Goal: Transaction & Acquisition: Book appointment/travel/reservation

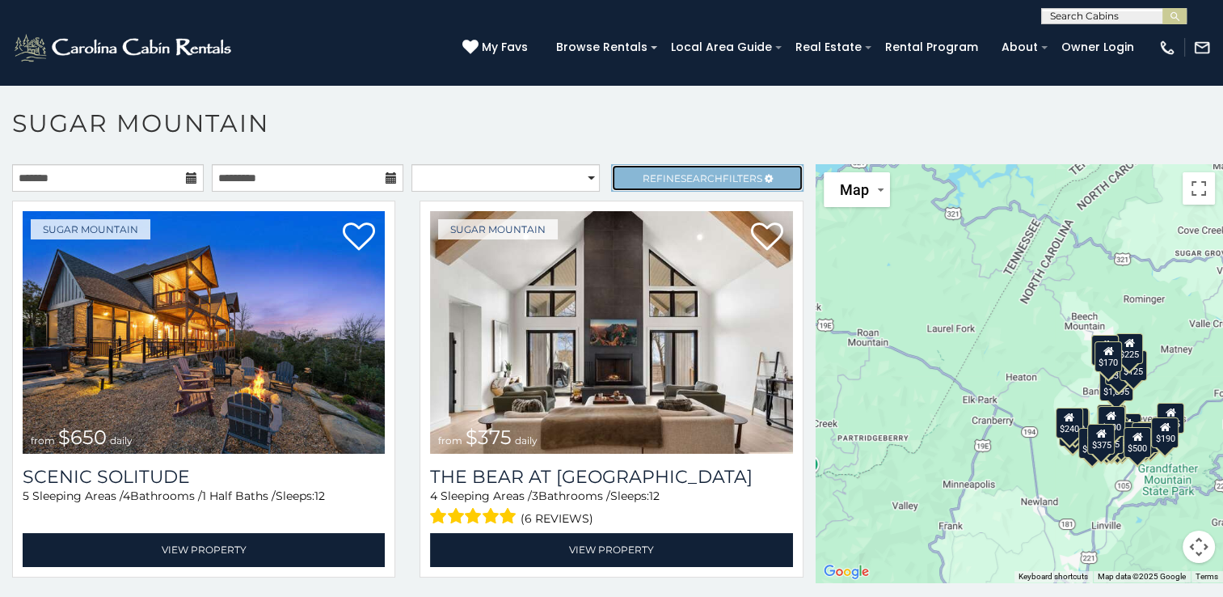
click at [643, 175] on span "Refine Search Filters" at bounding box center [703, 178] width 120 height 12
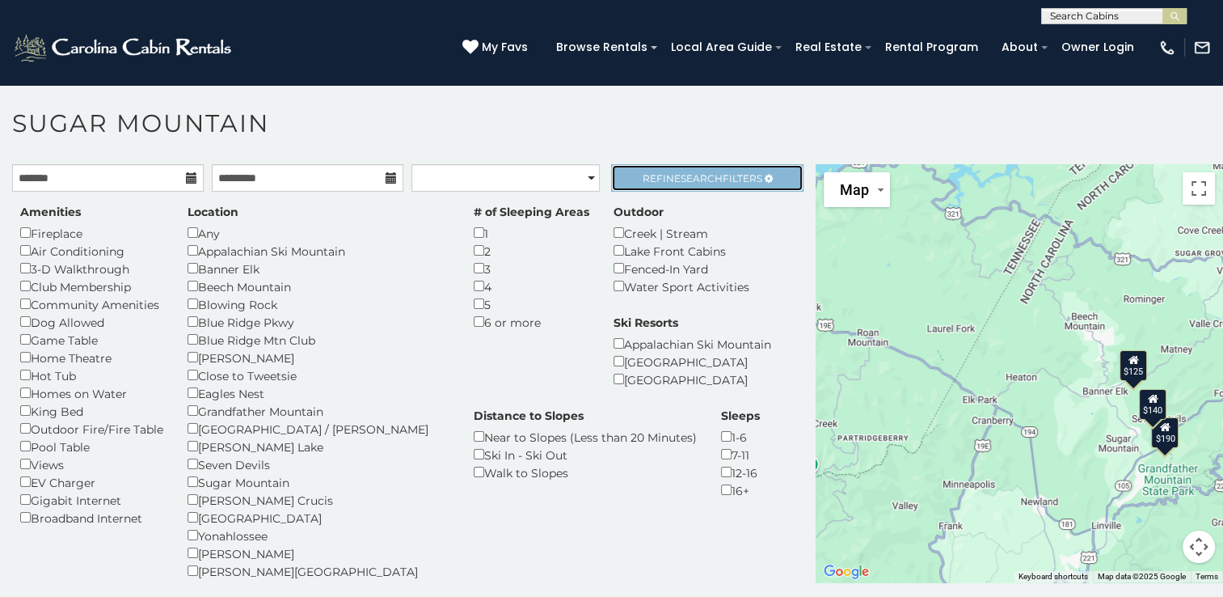
click at [643, 180] on span "Refine Search Filters" at bounding box center [703, 178] width 120 height 12
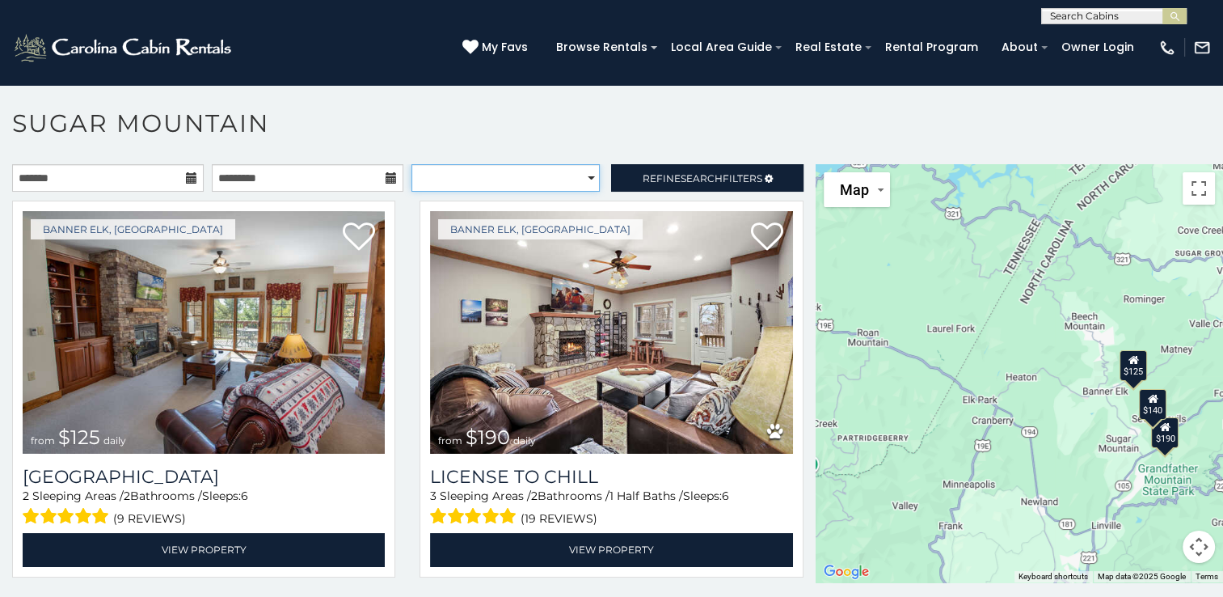
click at [564, 164] on select "**********" at bounding box center [506, 177] width 188 height 27
select select "*********"
click at [412, 164] on select "**********" at bounding box center [506, 177] width 188 height 27
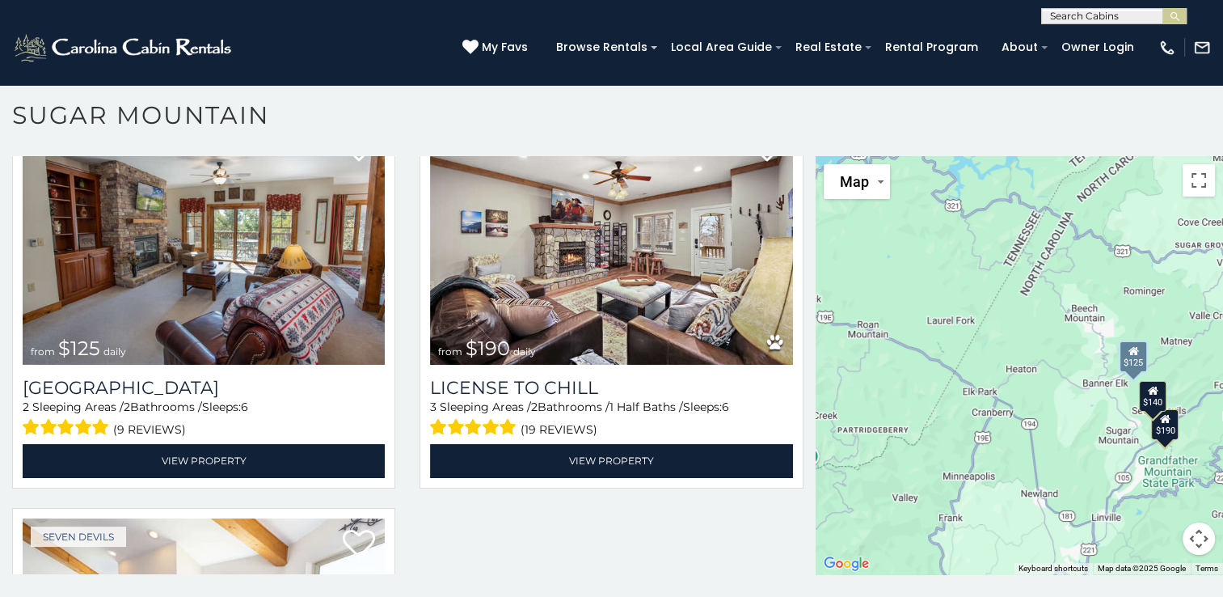
scroll to position [74, 0]
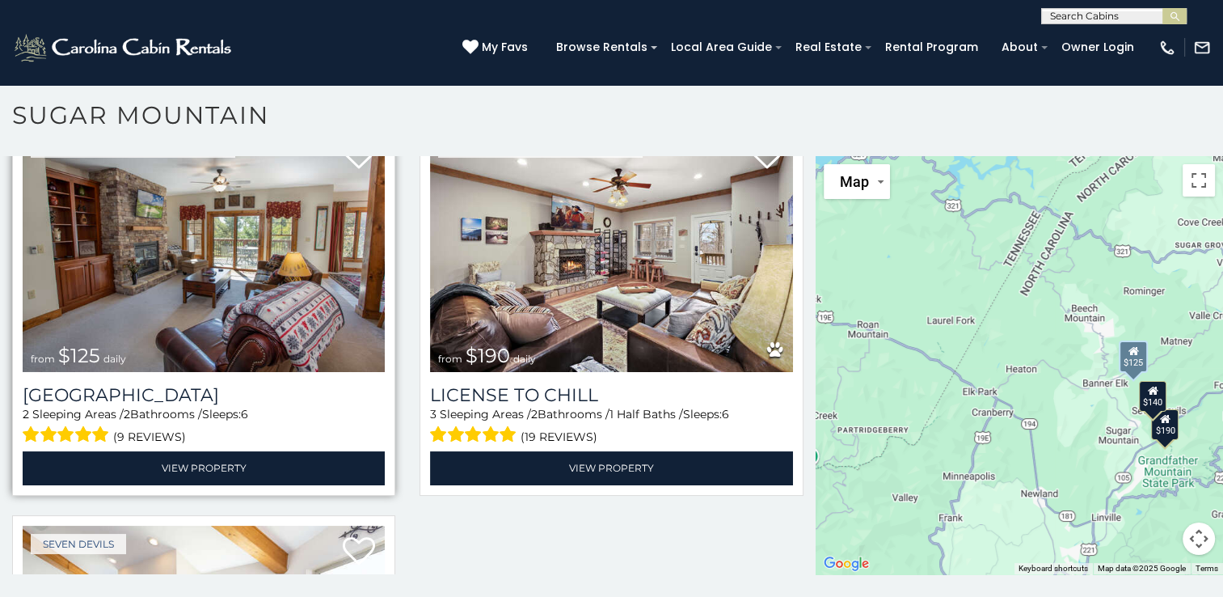
click at [310, 349] on img at bounding box center [204, 250] width 362 height 243
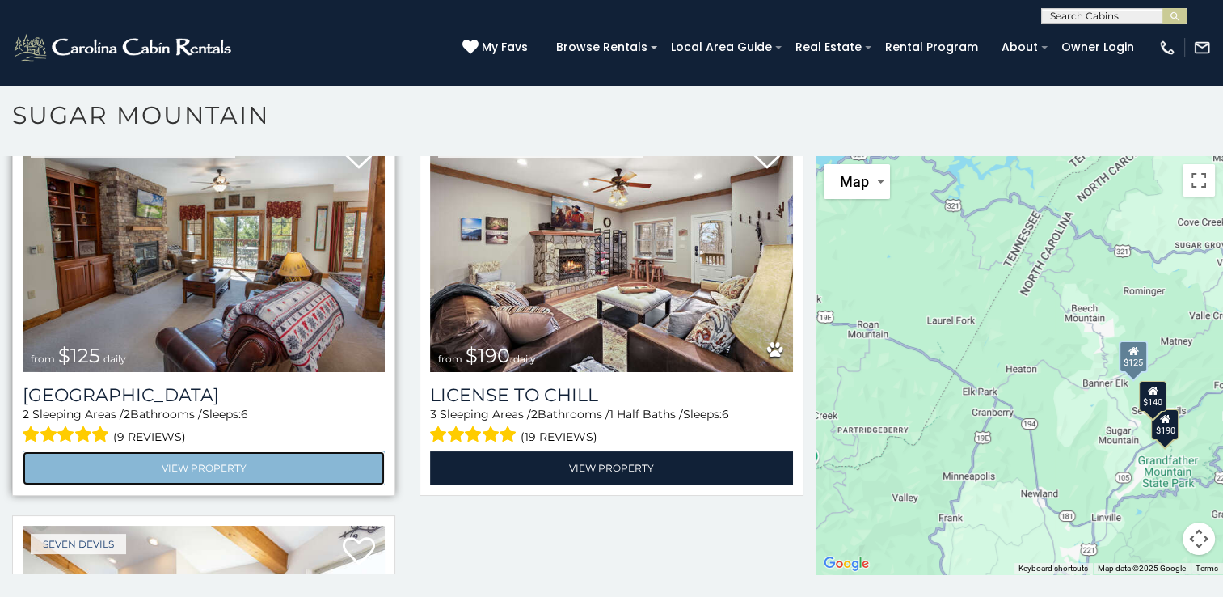
click at [226, 459] on link "View Property" at bounding box center [204, 467] width 362 height 33
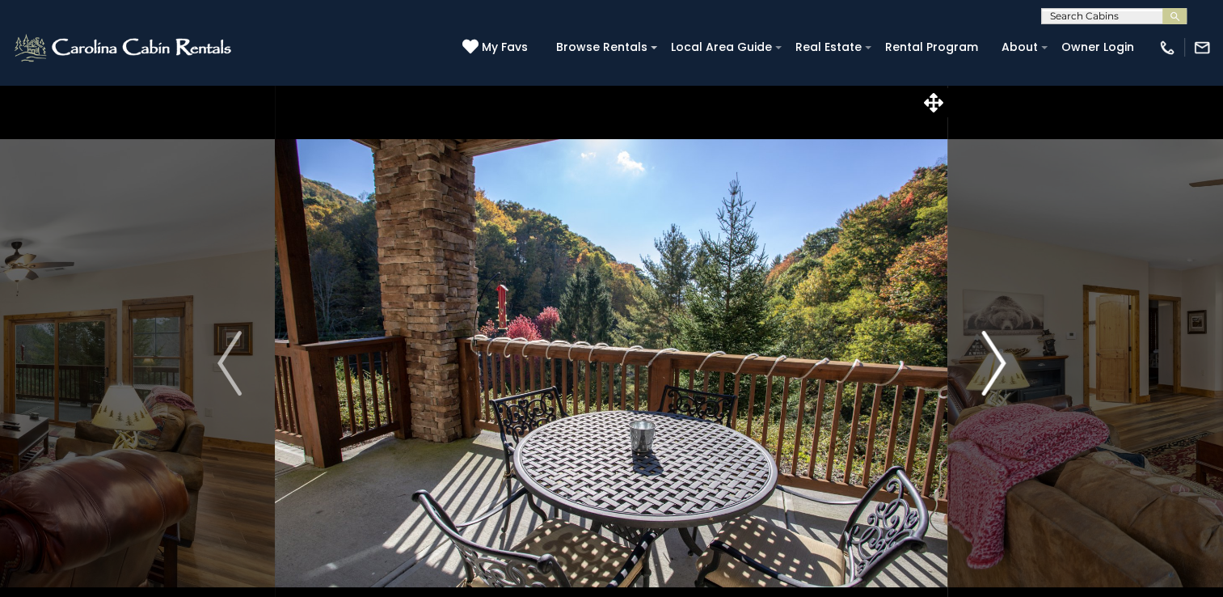
click at [983, 344] on img "Next" at bounding box center [994, 363] width 24 height 65
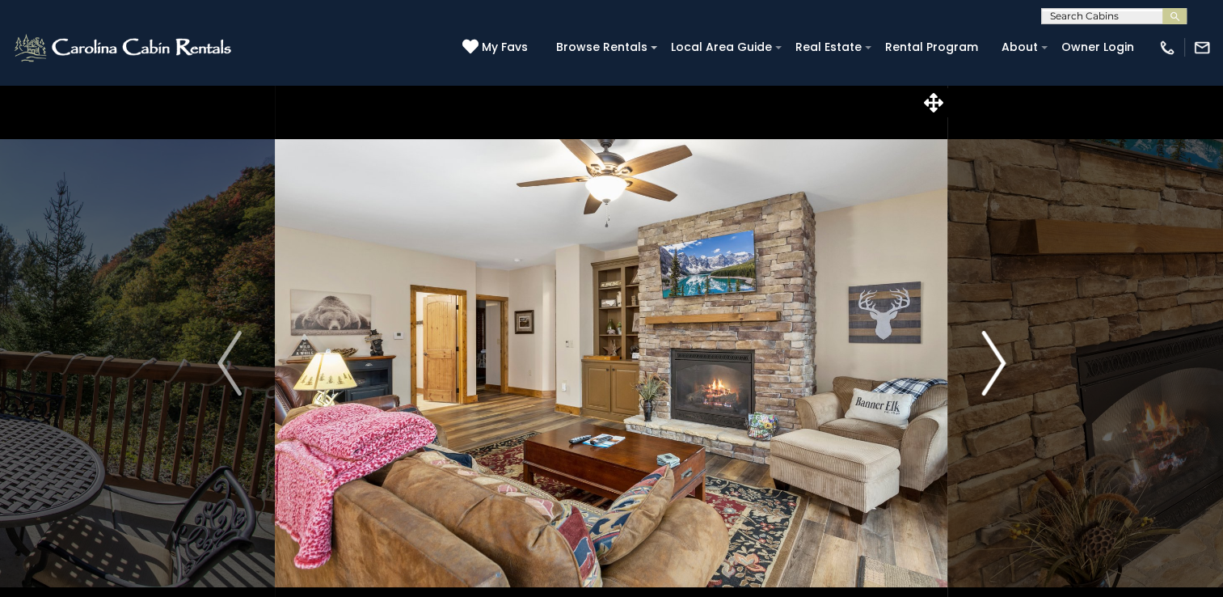
click at [983, 344] on img "Next" at bounding box center [994, 363] width 24 height 65
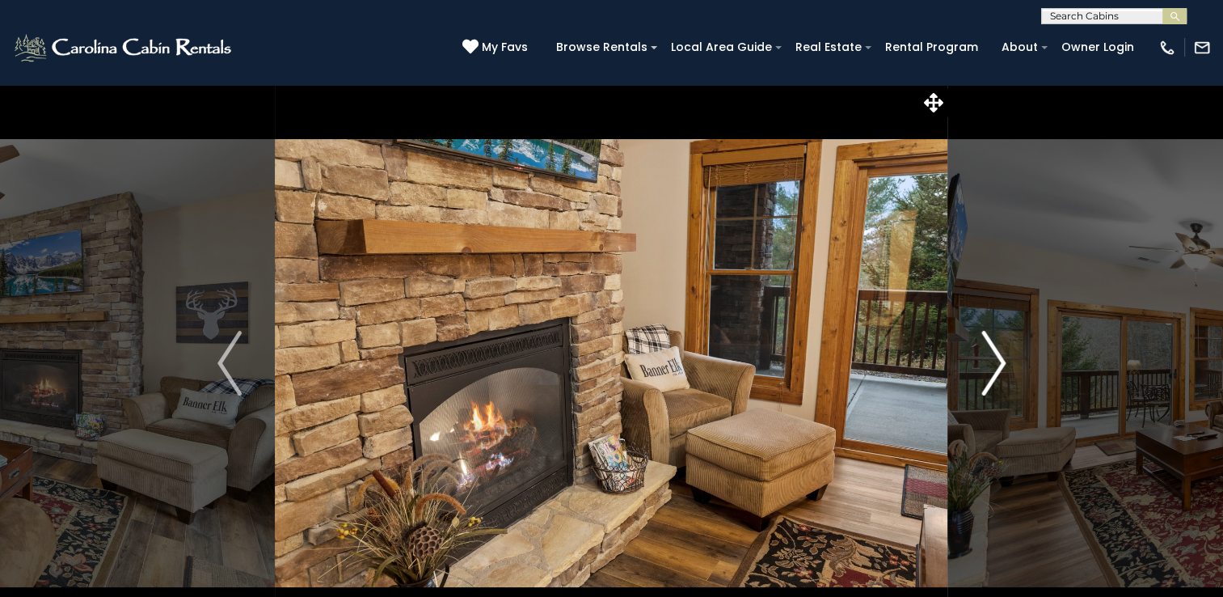
click at [983, 344] on img "Next" at bounding box center [994, 363] width 24 height 65
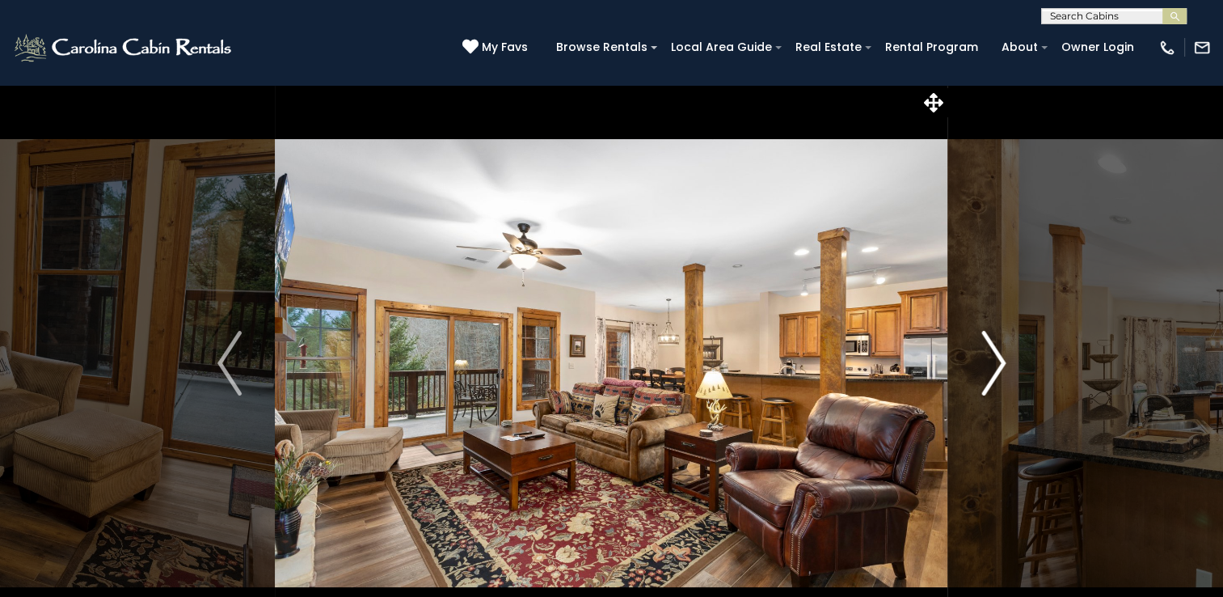
click at [983, 344] on img "Next" at bounding box center [994, 363] width 24 height 65
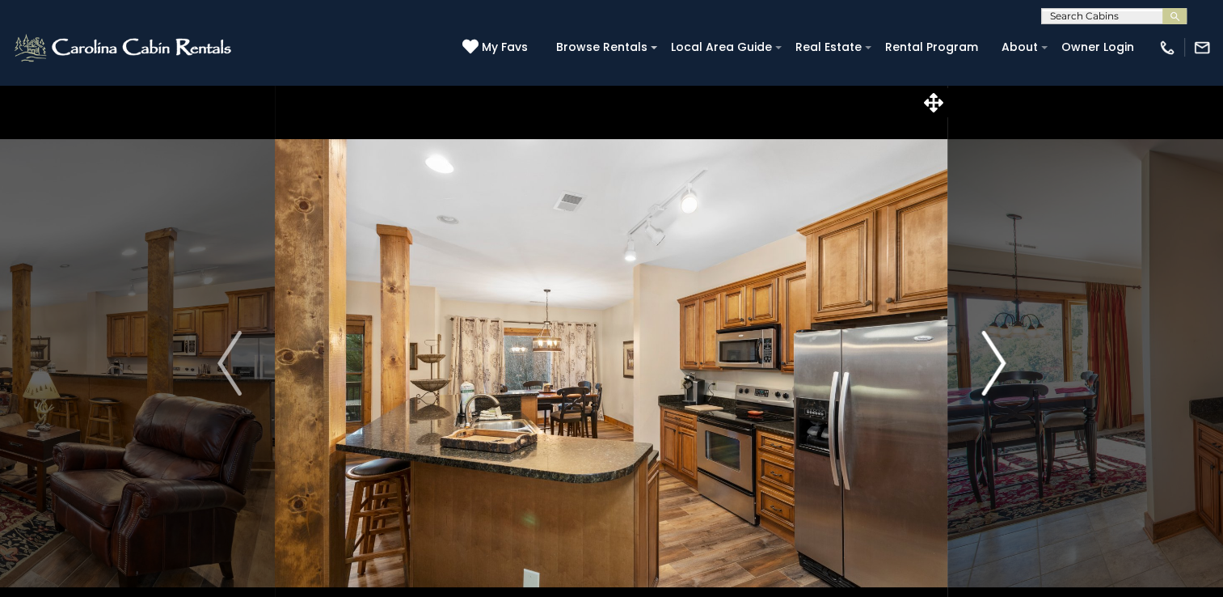
click at [983, 344] on img "Next" at bounding box center [994, 363] width 24 height 65
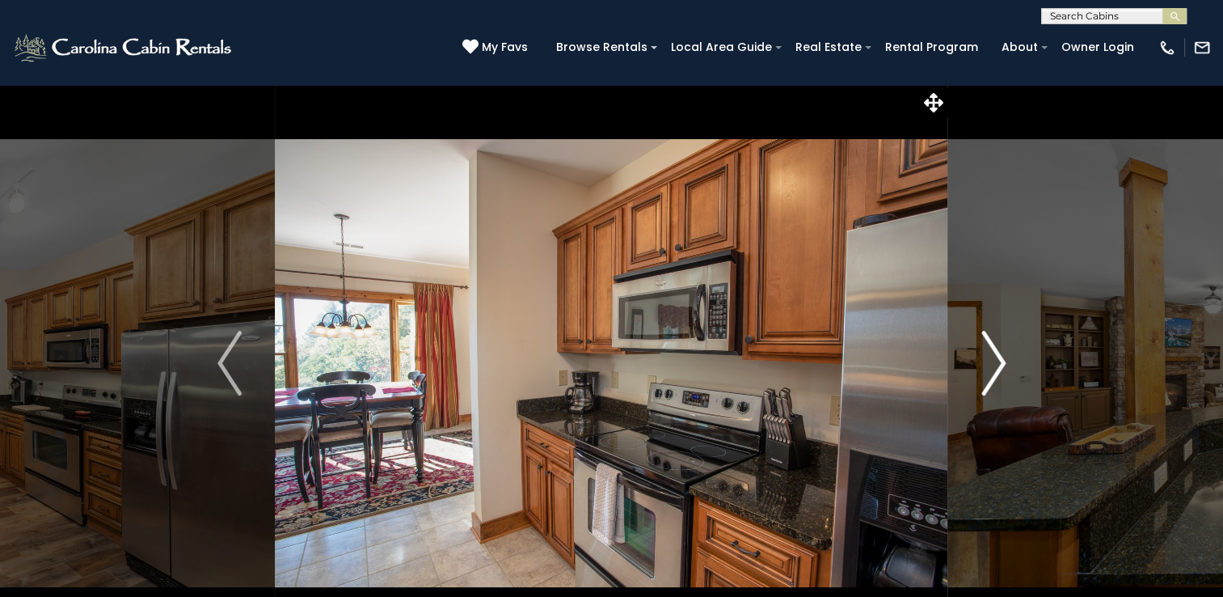
click at [983, 344] on img "Next" at bounding box center [994, 363] width 24 height 65
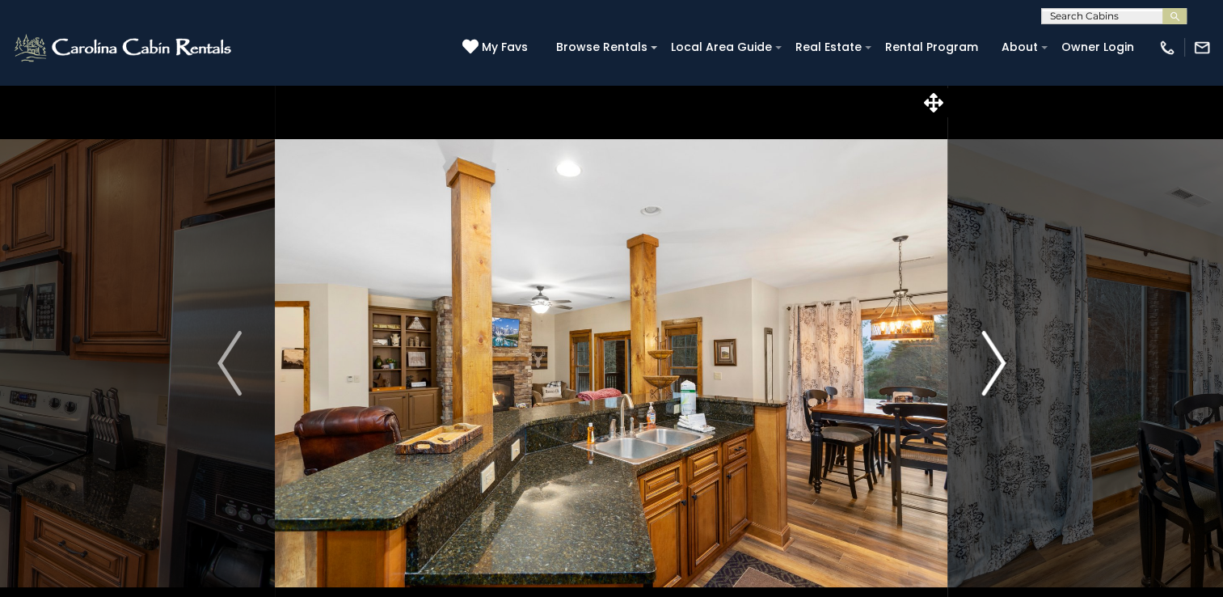
click at [983, 344] on img "Next" at bounding box center [994, 363] width 24 height 65
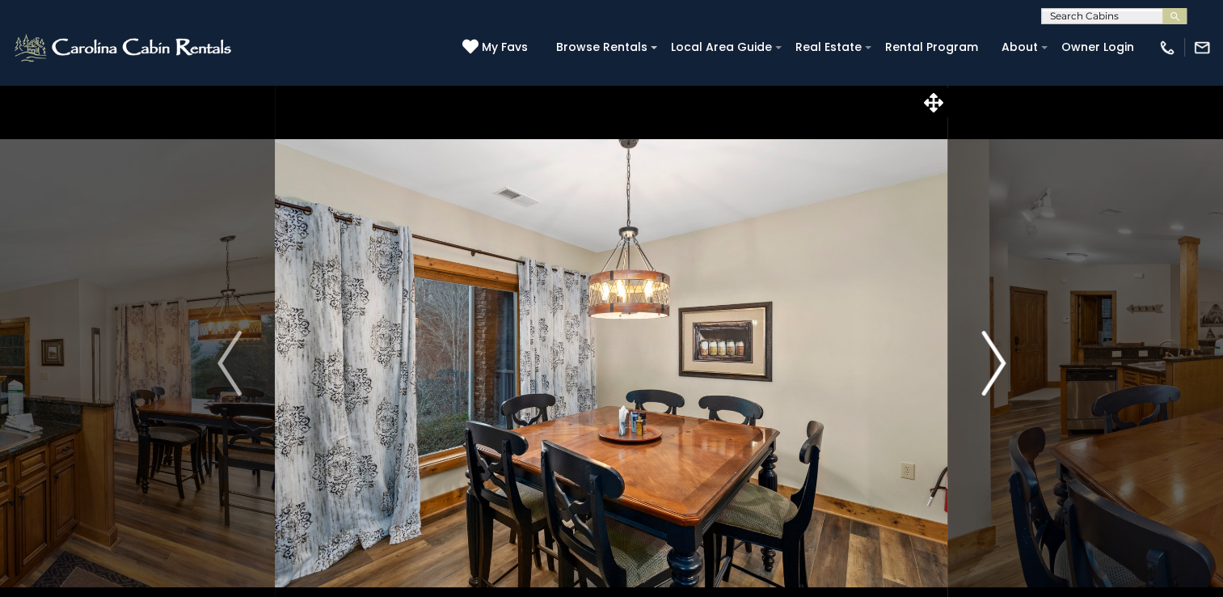
click at [983, 344] on img "Next" at bounding box center [994, 363] width 24 height 65
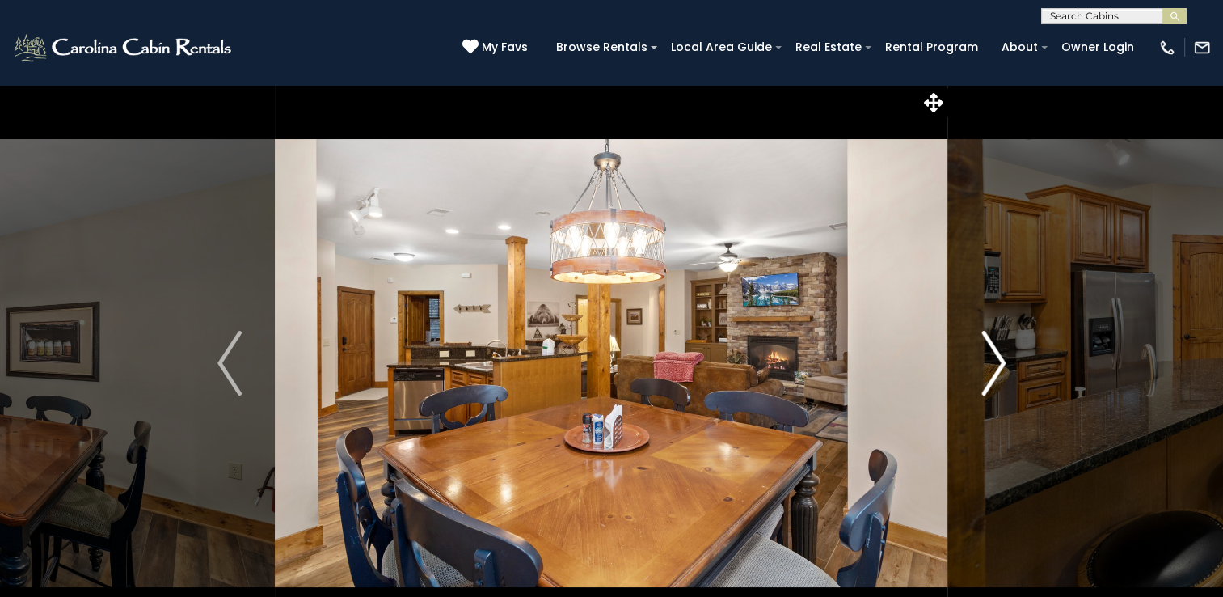
click at [983, 344] on img "Next" at bounding box center [994, 363] width 24 height 65
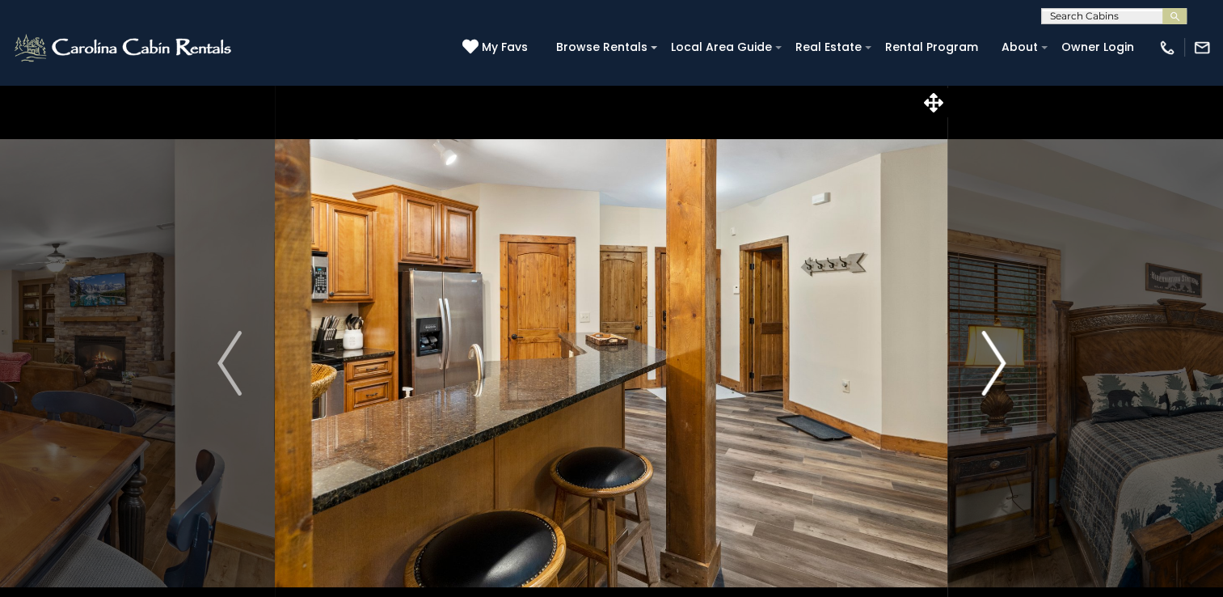
click at [983, 344] on img "Next" at bounding box center [994, 363] width 24 height 65
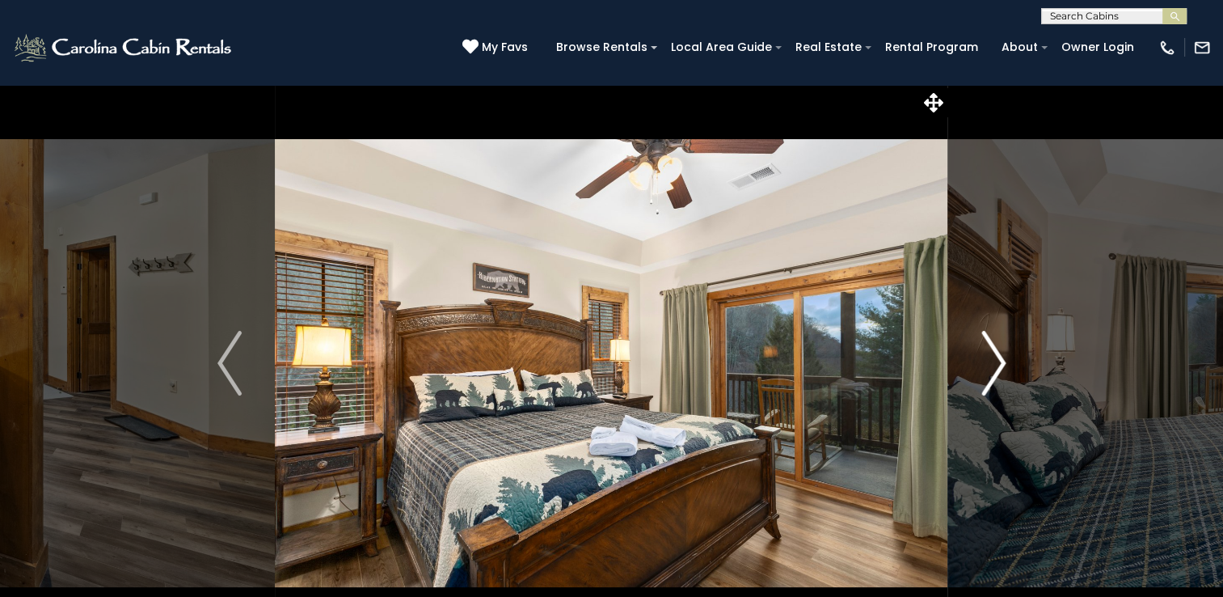
click at [983, 344] on img "Next" at bounding box center [994, 363] width 24 height 65
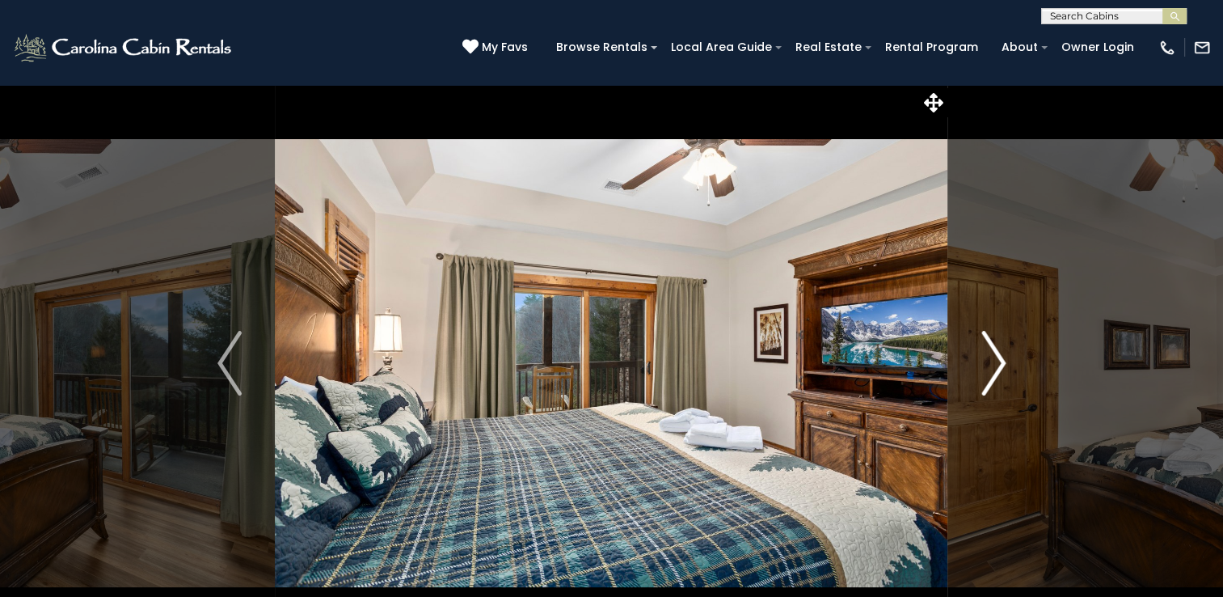
click at [983, 344] on img "Next" at bounding box center [994, 363] width 24 height 65
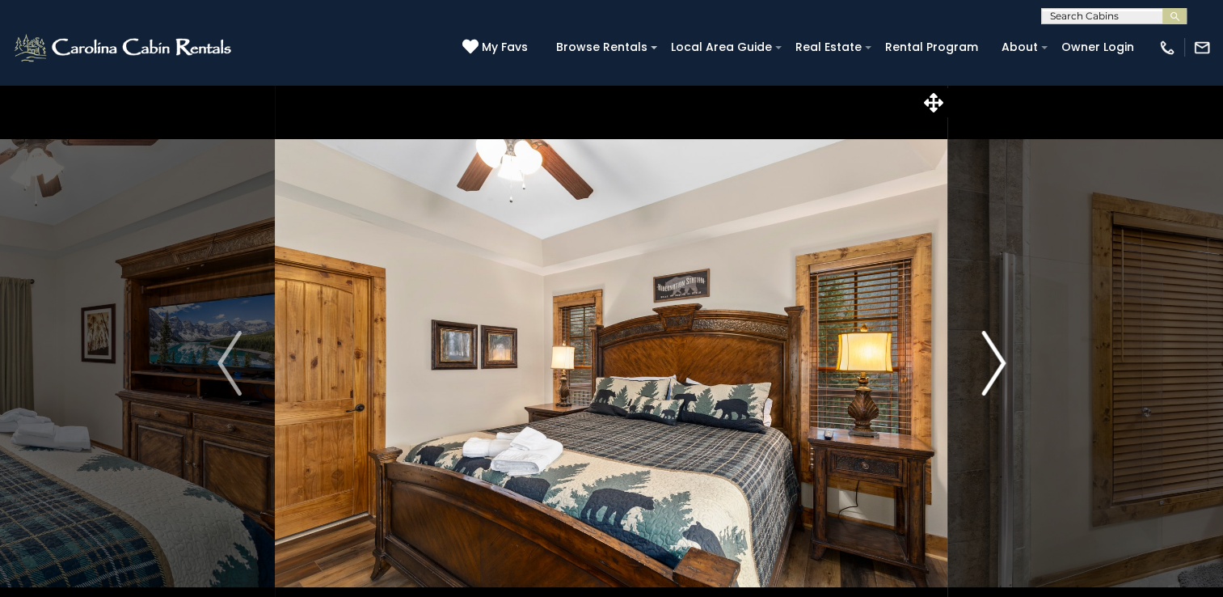
click at [983, 344] on img "Next" at bounding box center [994, 363] width 24 height 65
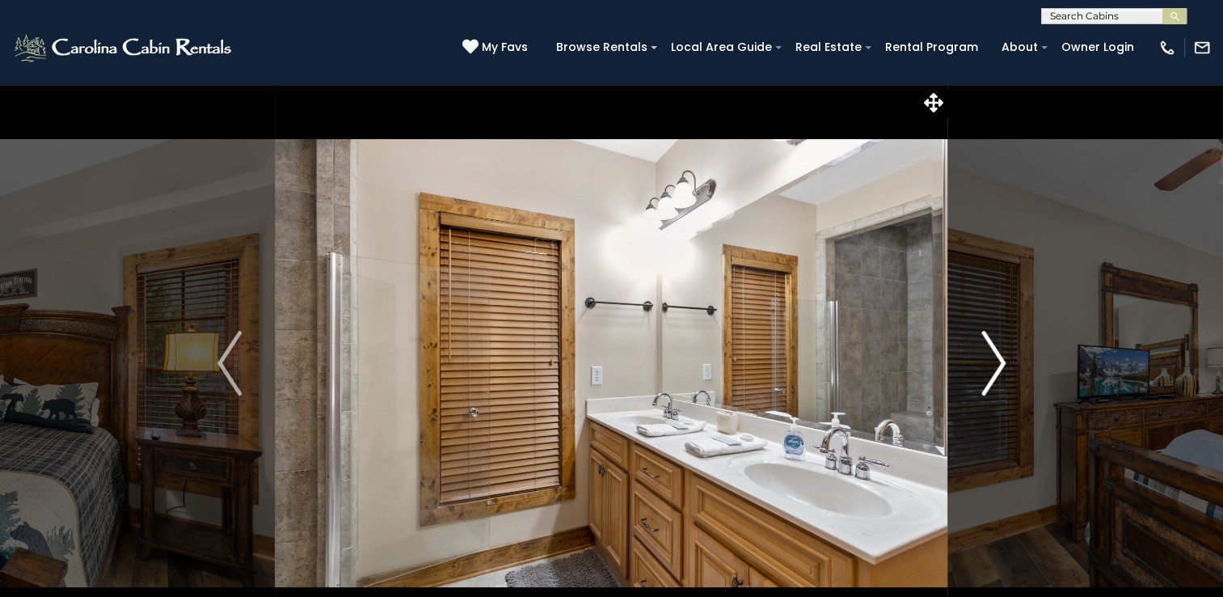
click at [983, 344] on img "Next" at bounding box center [994, 363] width 24 height 65
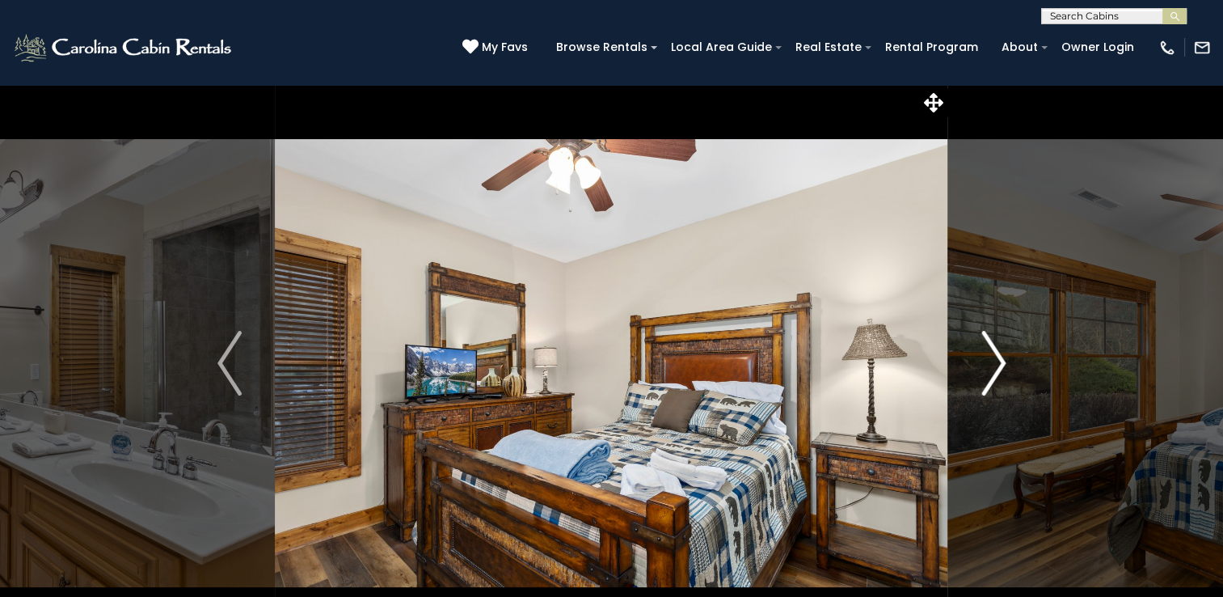
click at [983, 344] on img "Next" at bounding box center [994, 363] width 24 height 65
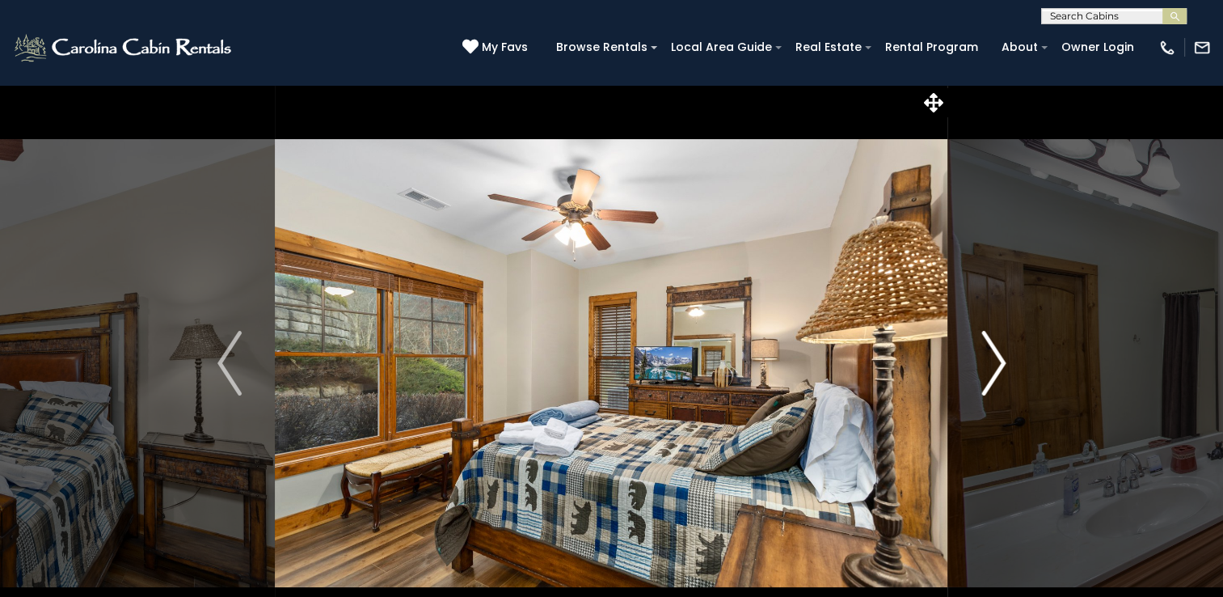
click at [983, 344] on img "Next" at bounding box center [994, 363] width 24 height 65
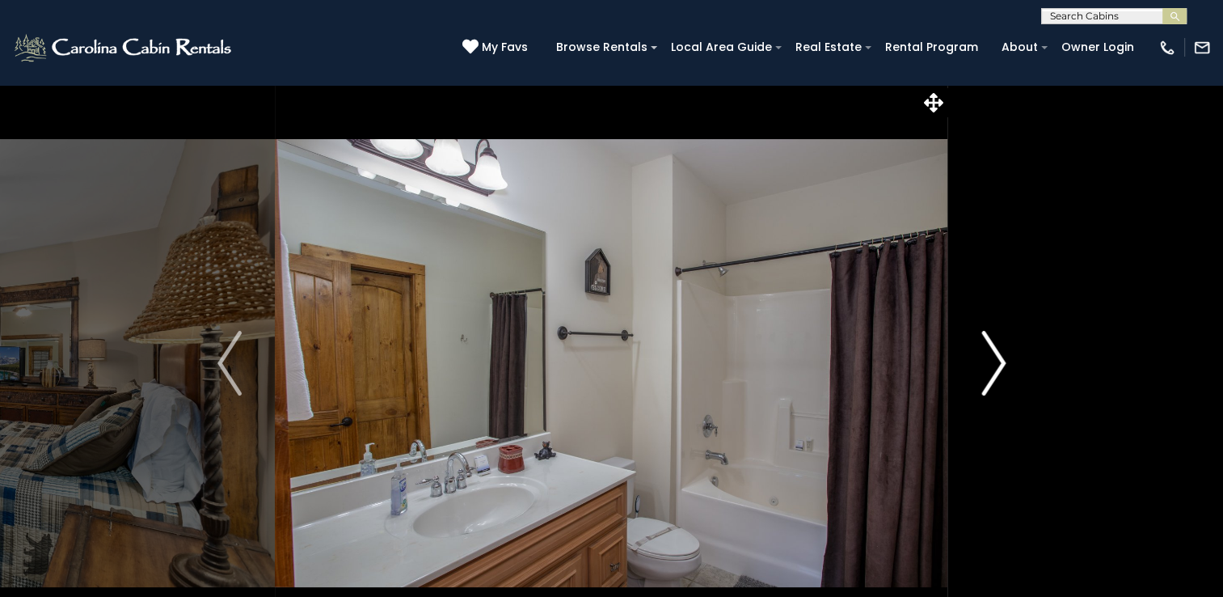
click at [983, 344] on img "Next" at bounding box center [994, 363] width 24 height 65
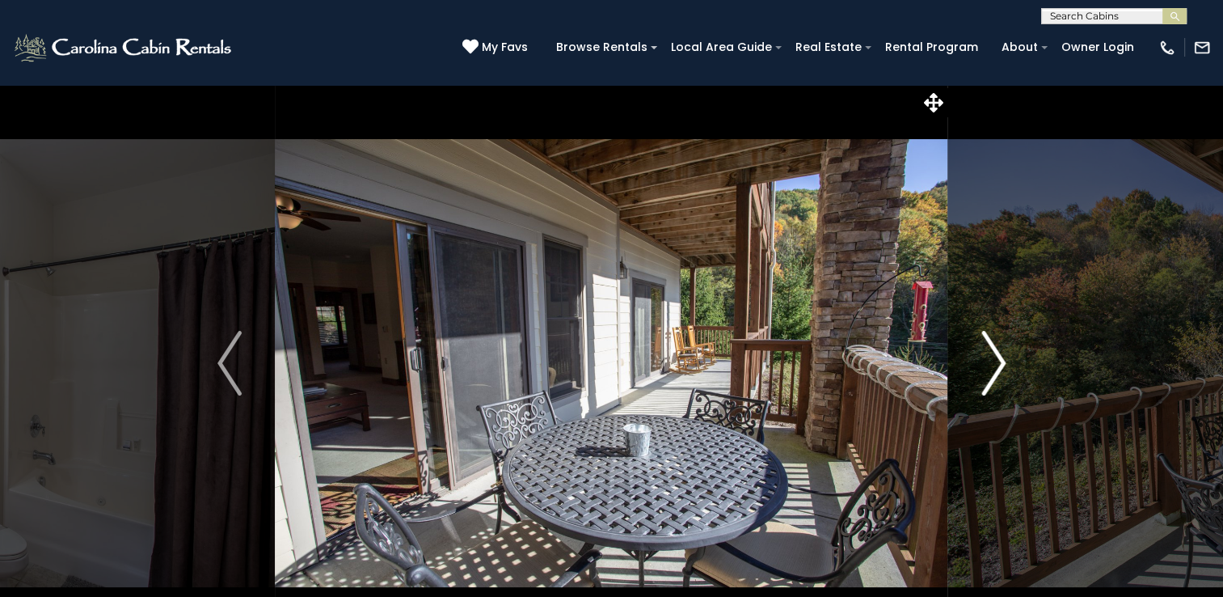
click at [983, 344] on img "Next" at bounding box center [994, 363] width 24 height 65
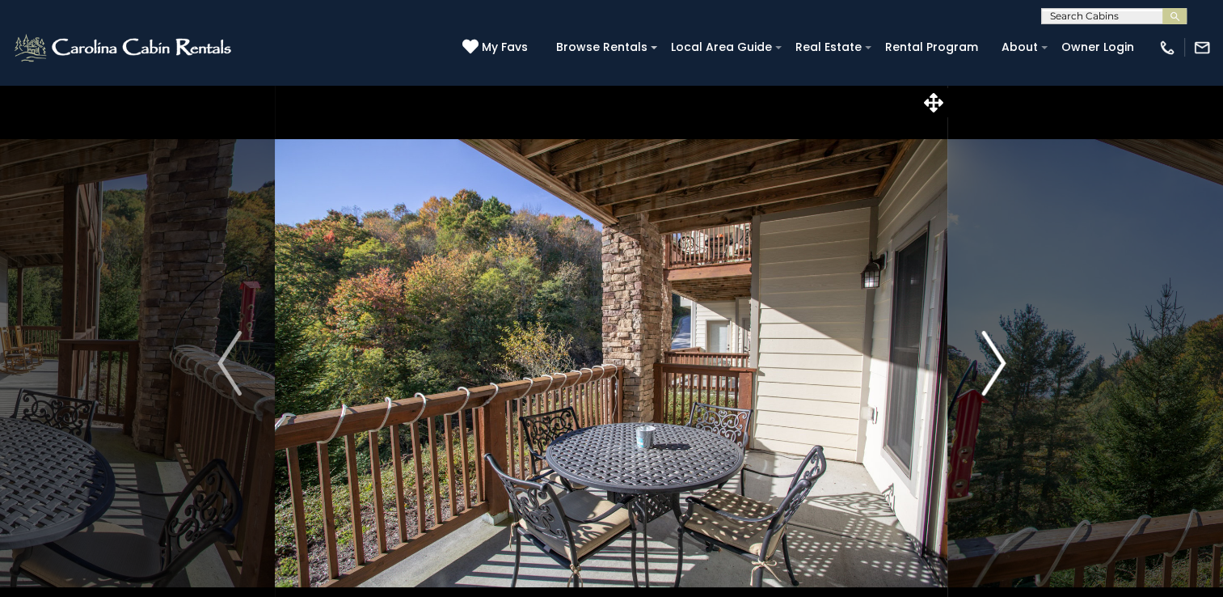
click at [983, 344] on img "Next" at bounding box center [994, 363] width 24 height 65
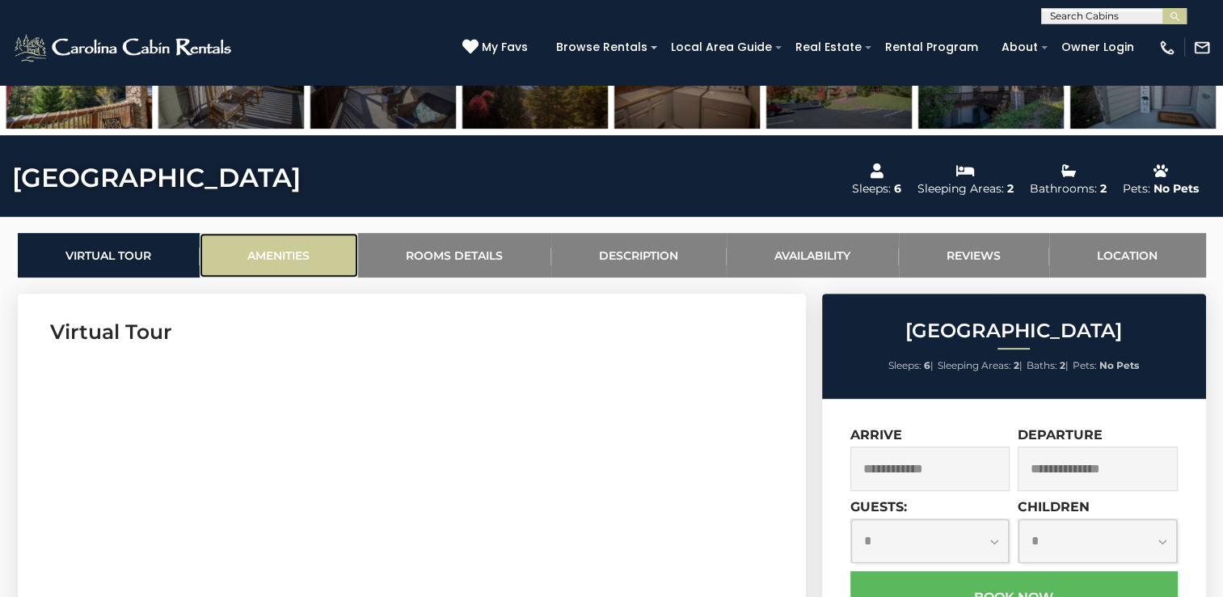
click at [304, 243] on link "Amenities" at bounding box center [279, 255] width 158 height 44
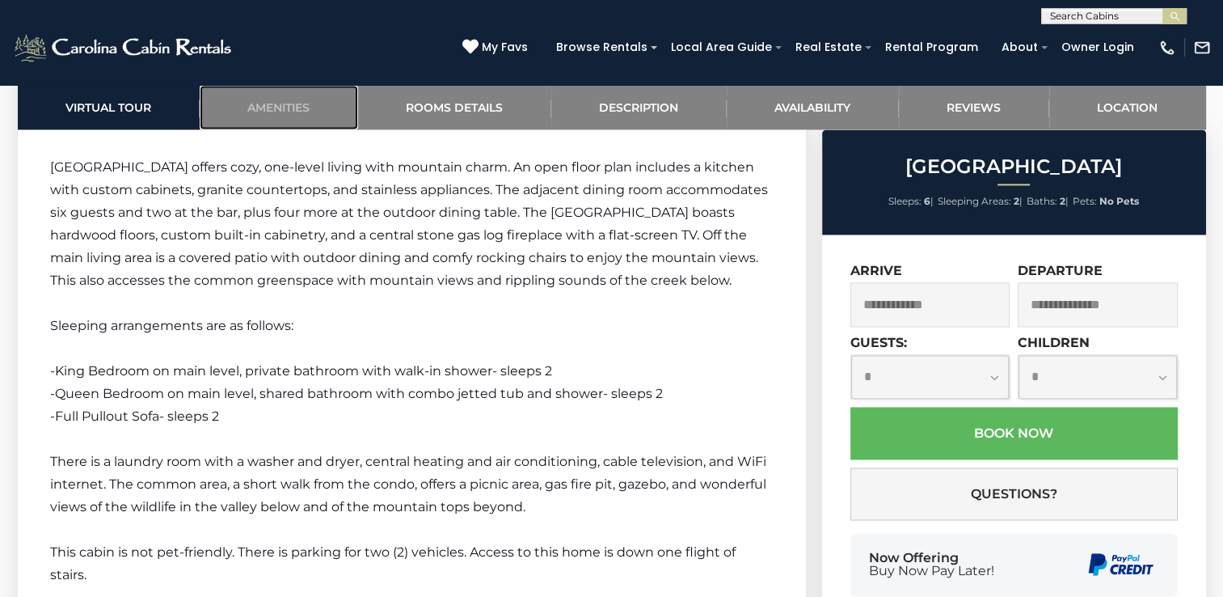
scroll to position [2437, 0]
